Goal: Find contact information: Find contact information

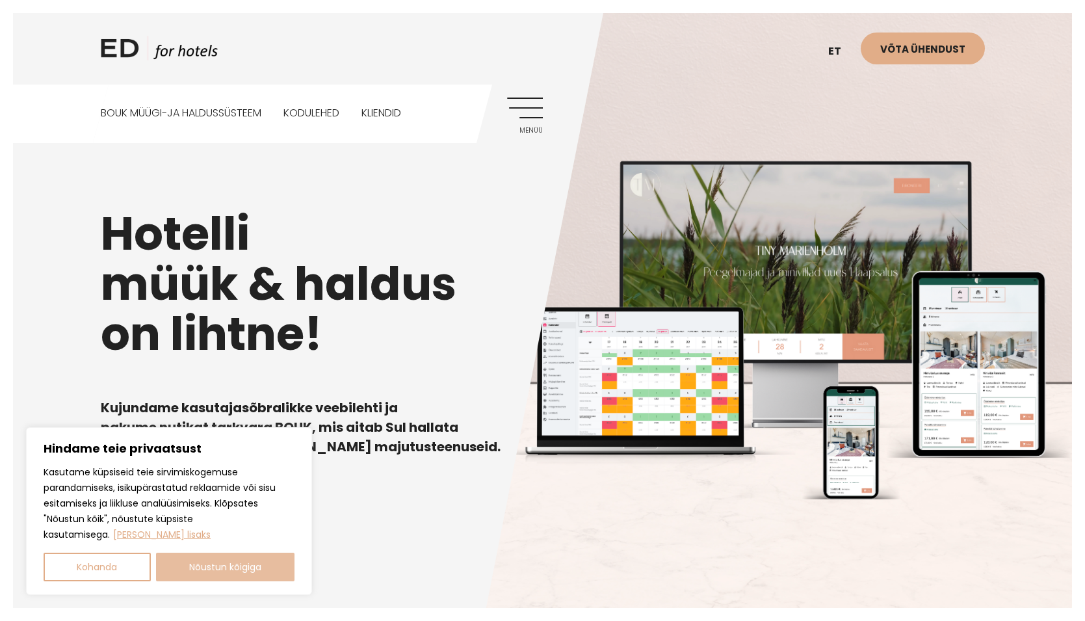
click at [210, 566] on button "Nõustun kõigiga" at bounding box center [225, 567] width 139 height 29
checkbox input "true"
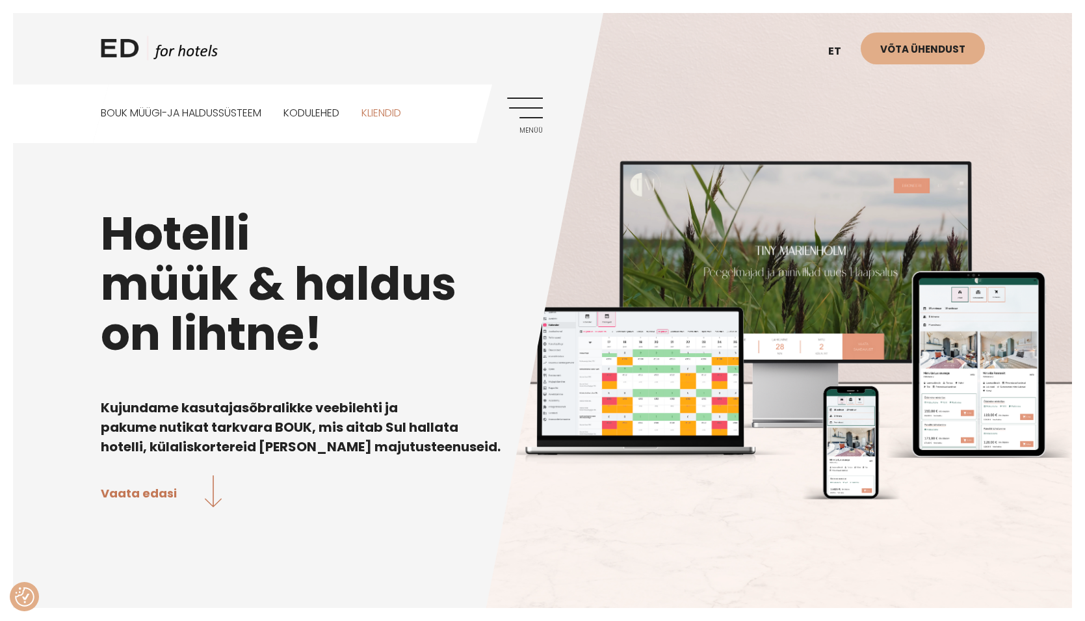
click at [384, 113] on link "Kliendid" at bounding box center [381, 114] width 40 height 58
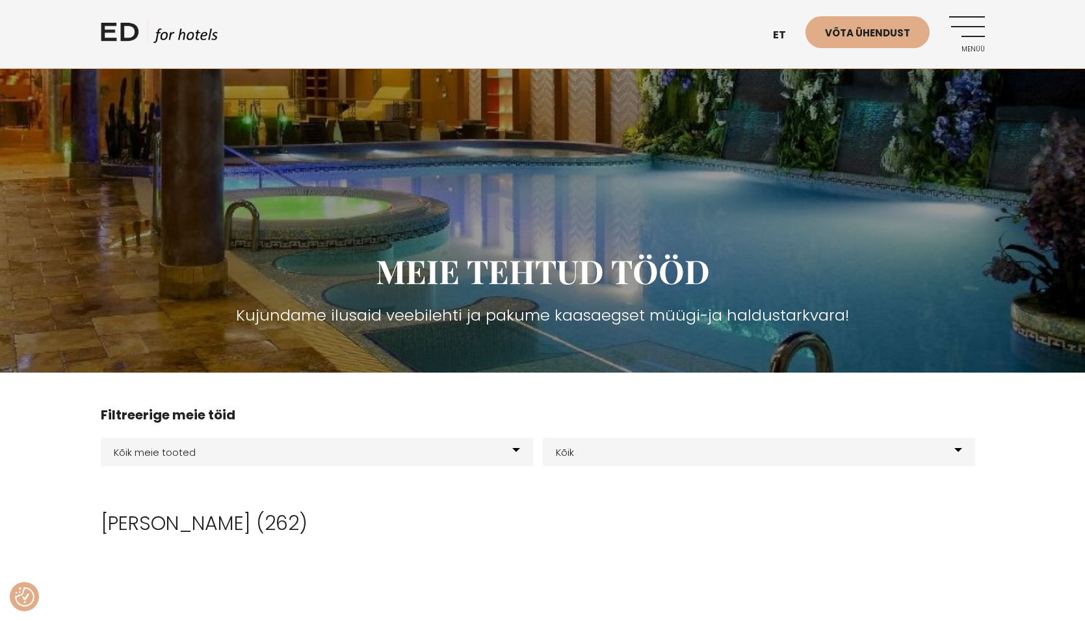
click at [964, 31] on link "Menüü" at bounding box center [967, 34] width 36 height 36
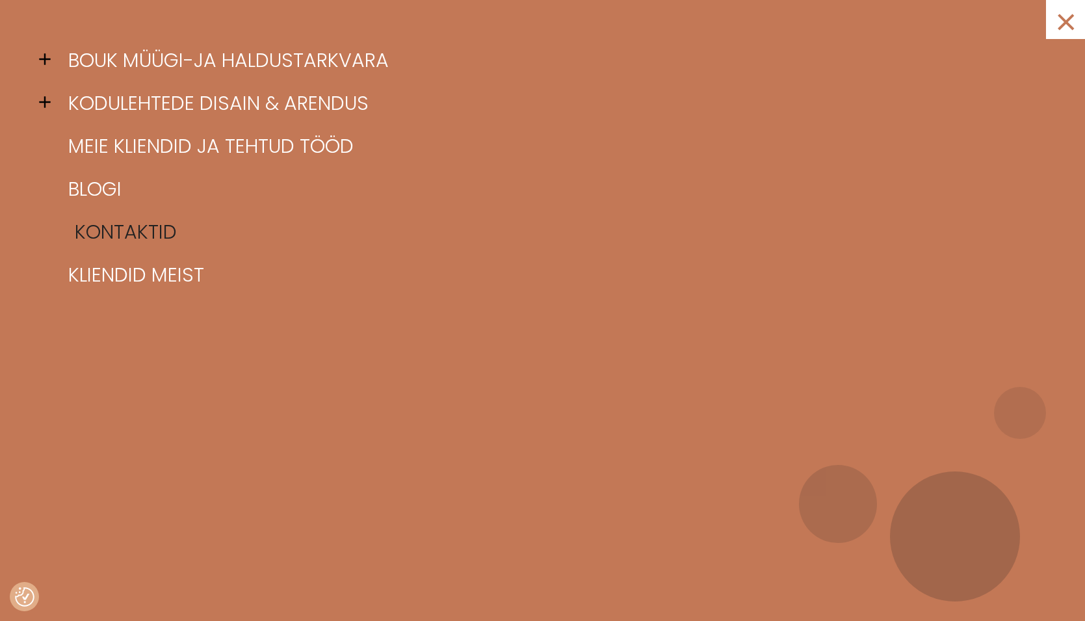
click at [139, 236] on link "Kontaktid" at bounding box center [559, 232] width 988 height 43
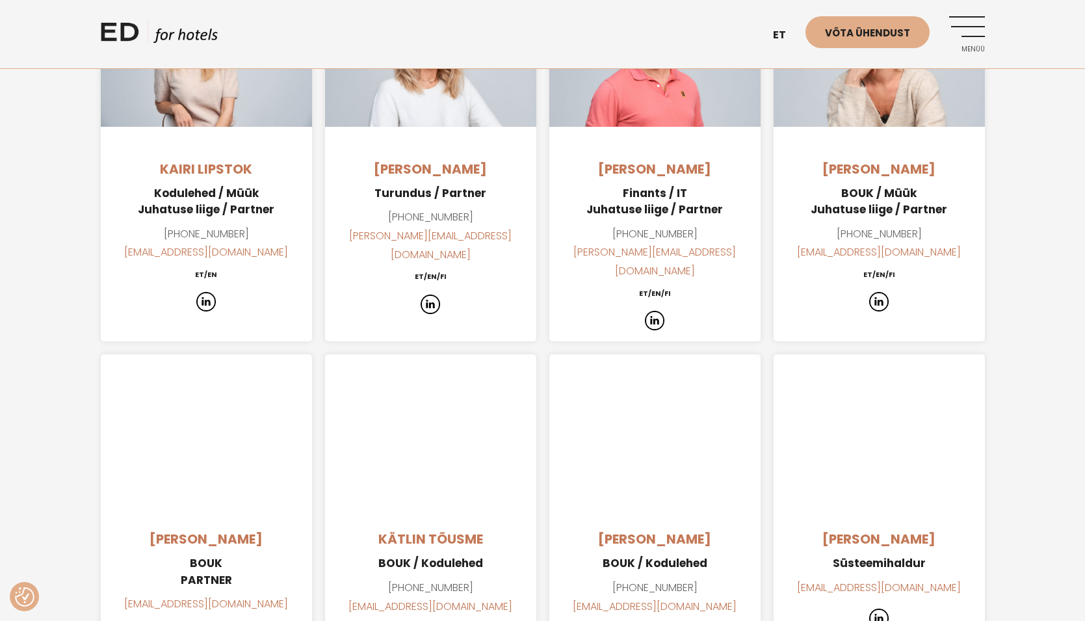
scroll to position [1036, 0]
